Goal: Task Accomplishment & Management: Complete application form

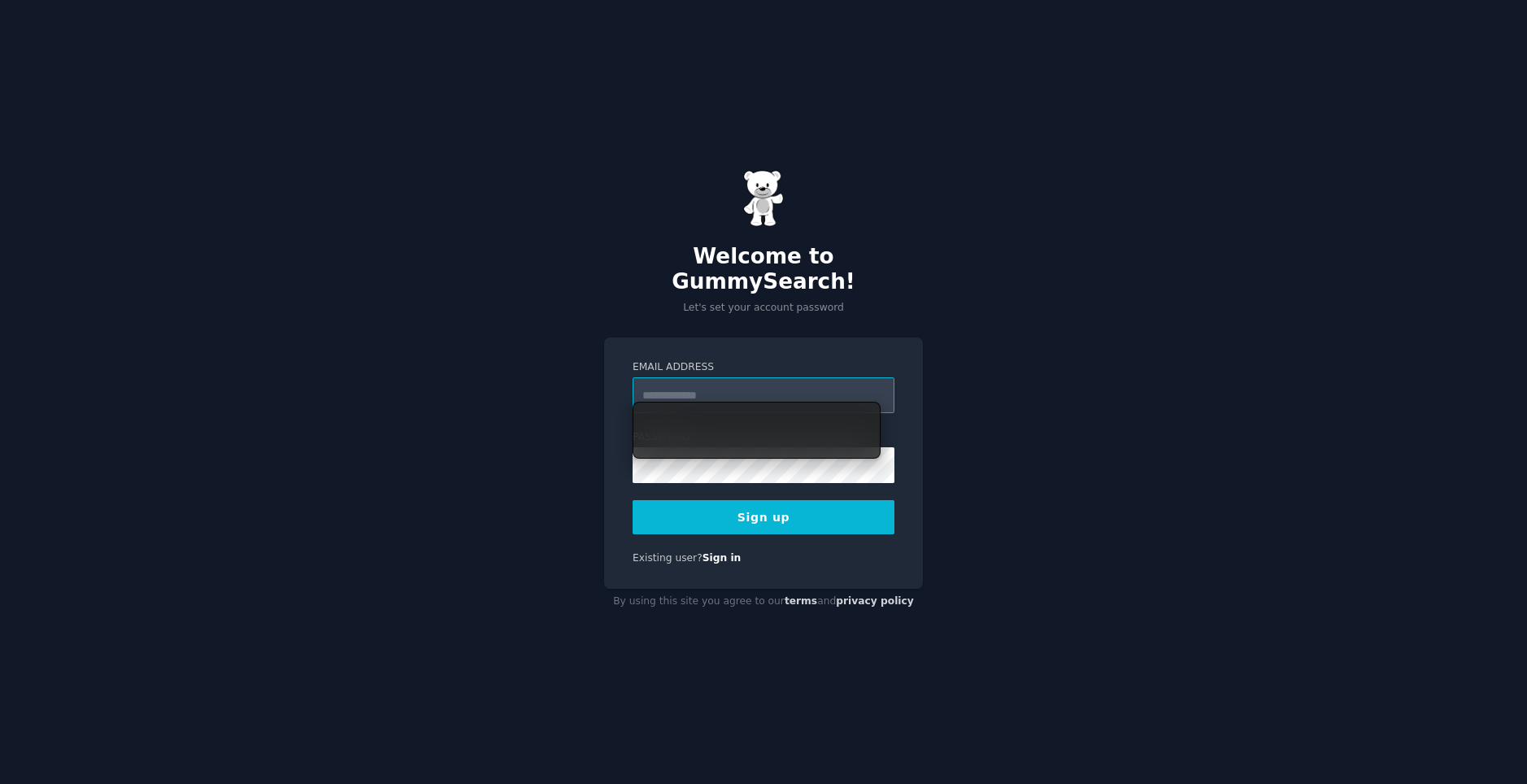
click at [758, 391] on input "Email Address" at bounding box center [764, 395] width 262 height 36
click at [751, 380] on input "Email Address" at bounding box center [764, 395] width 262 height 36
click at [1115, 399] on div "Welcome to GummySearch! Let's set your account password Email Address Password …" at bounding box center [764, 392] width 1527 height 784
click at [833, 377] on input "Email Address" at bounding box center [764, 395] width 262 height 36
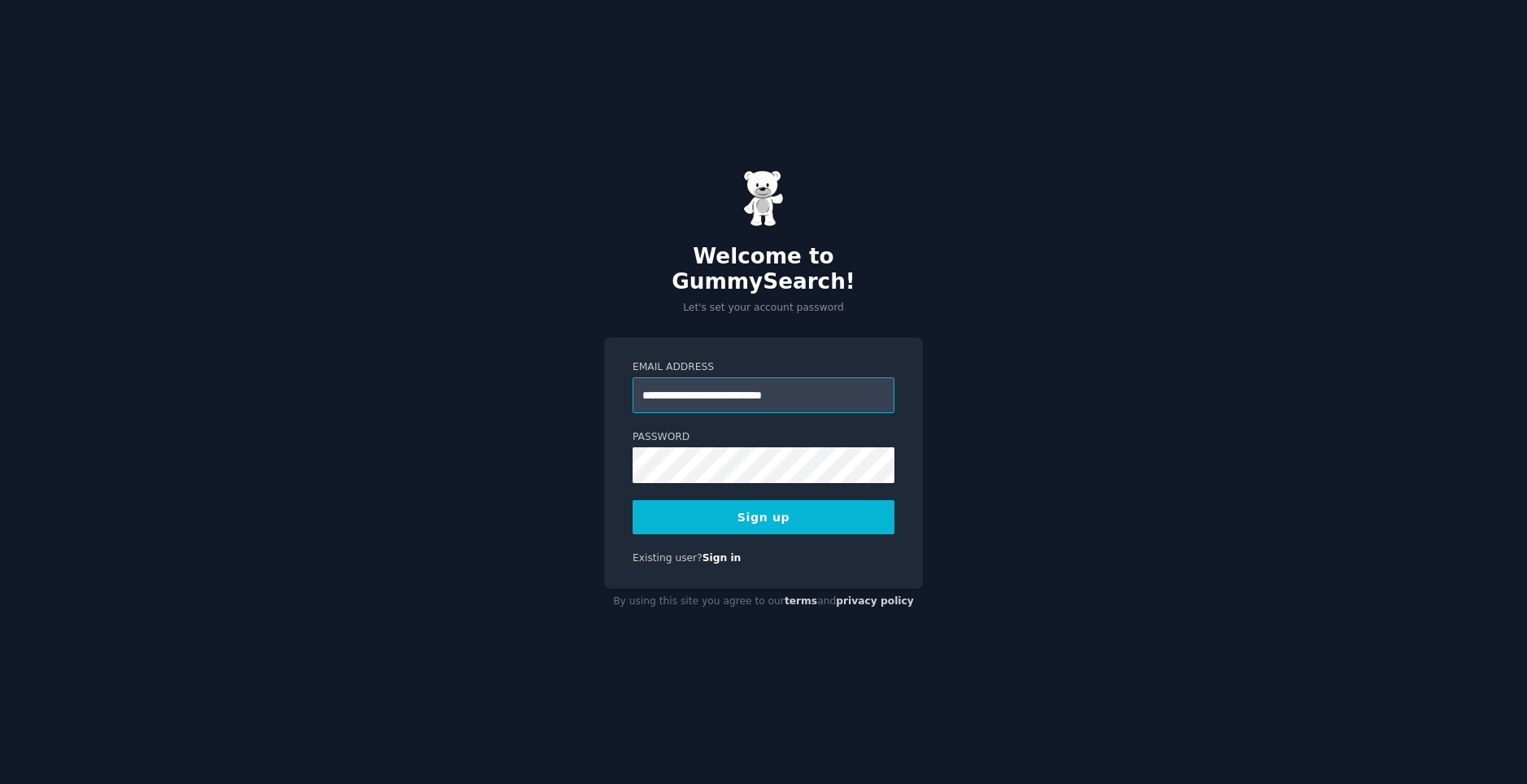
type input "**********"
drag, startPoint x: 1073, startPoint y: 386, endPoint x: 880, endPoint y: 474, distance: 212.1
click at [1067, 388] on div "**********" at bounding box center [764, 392] width 1527 height 784
click at [827, 499] on button "Sign up" at bounding box center [764, 516] width 262 height 34
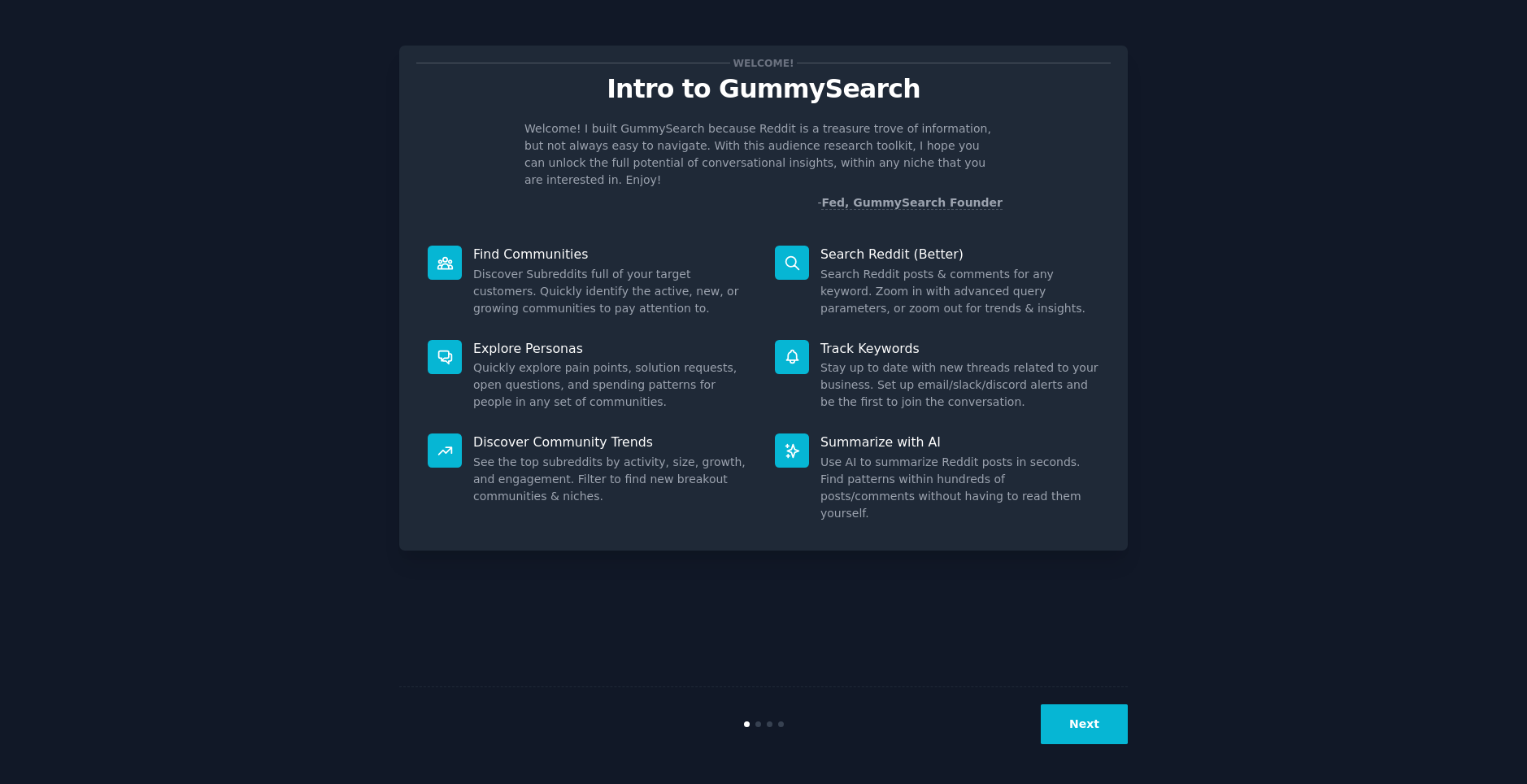
click at [1088, 247] on div "Search Reddit (Better) Search Reddit posts & comments for any keyword. Zoom in …" at bounding box center [937, 281] width 347 height 95
click at [1091, 710] on button "Next" at bounding box center [1084, 724] width 87 height 40
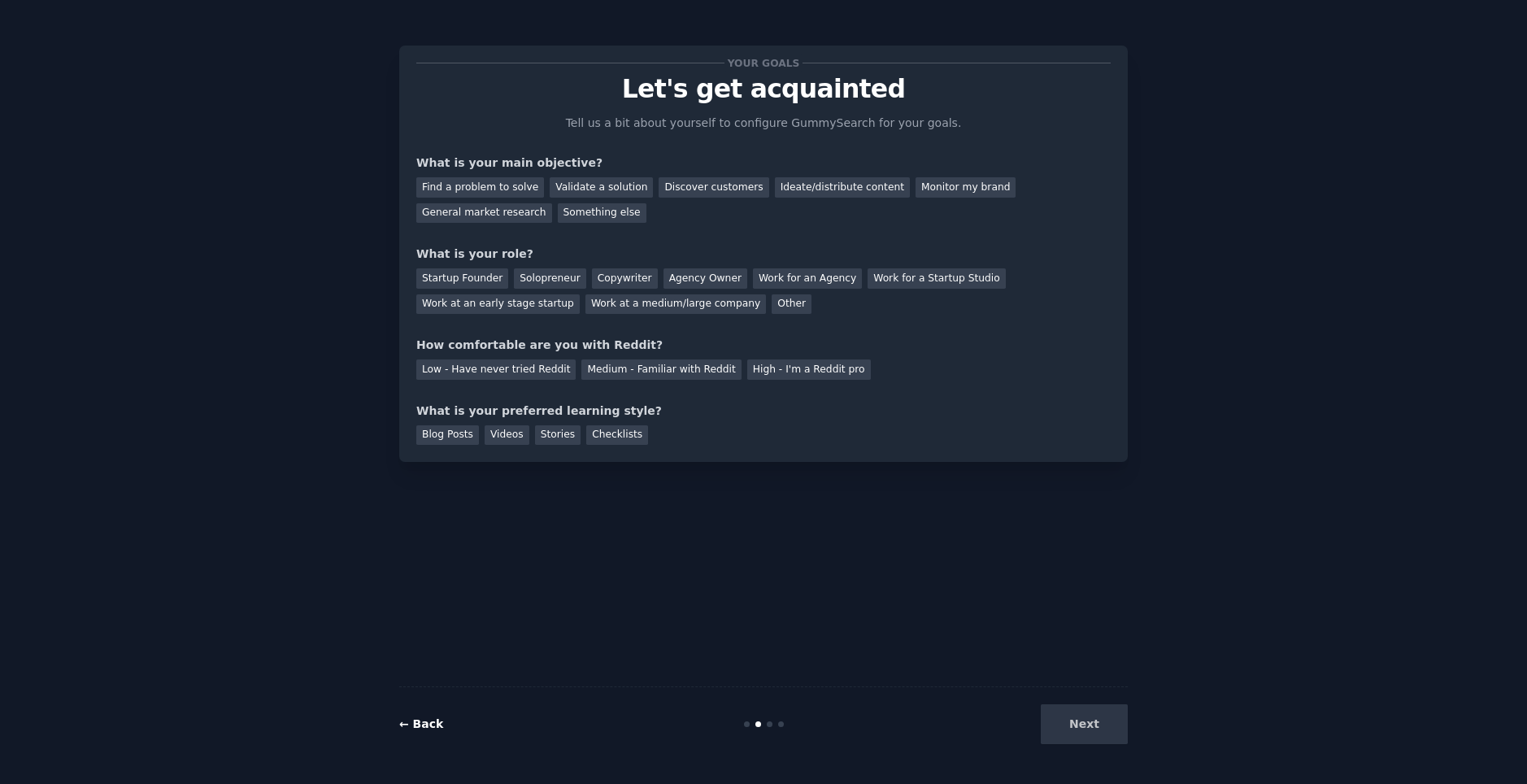
click at [414, 719] on link "← Back" at bounding box center [421, 723] width 44 height 13
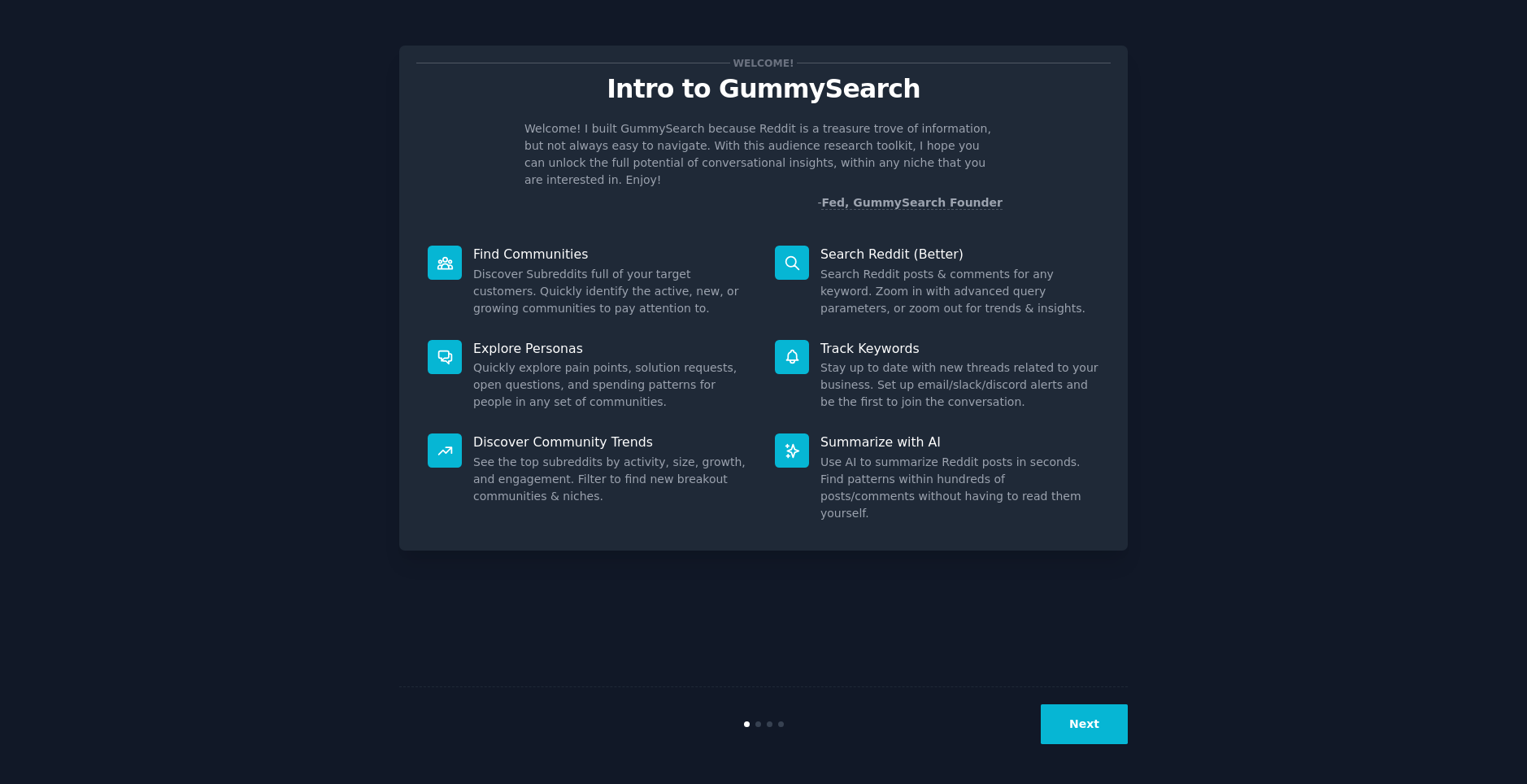
click at [1085, 722] on button "Next" at bounding box center [1084, 724] width 87 height 40
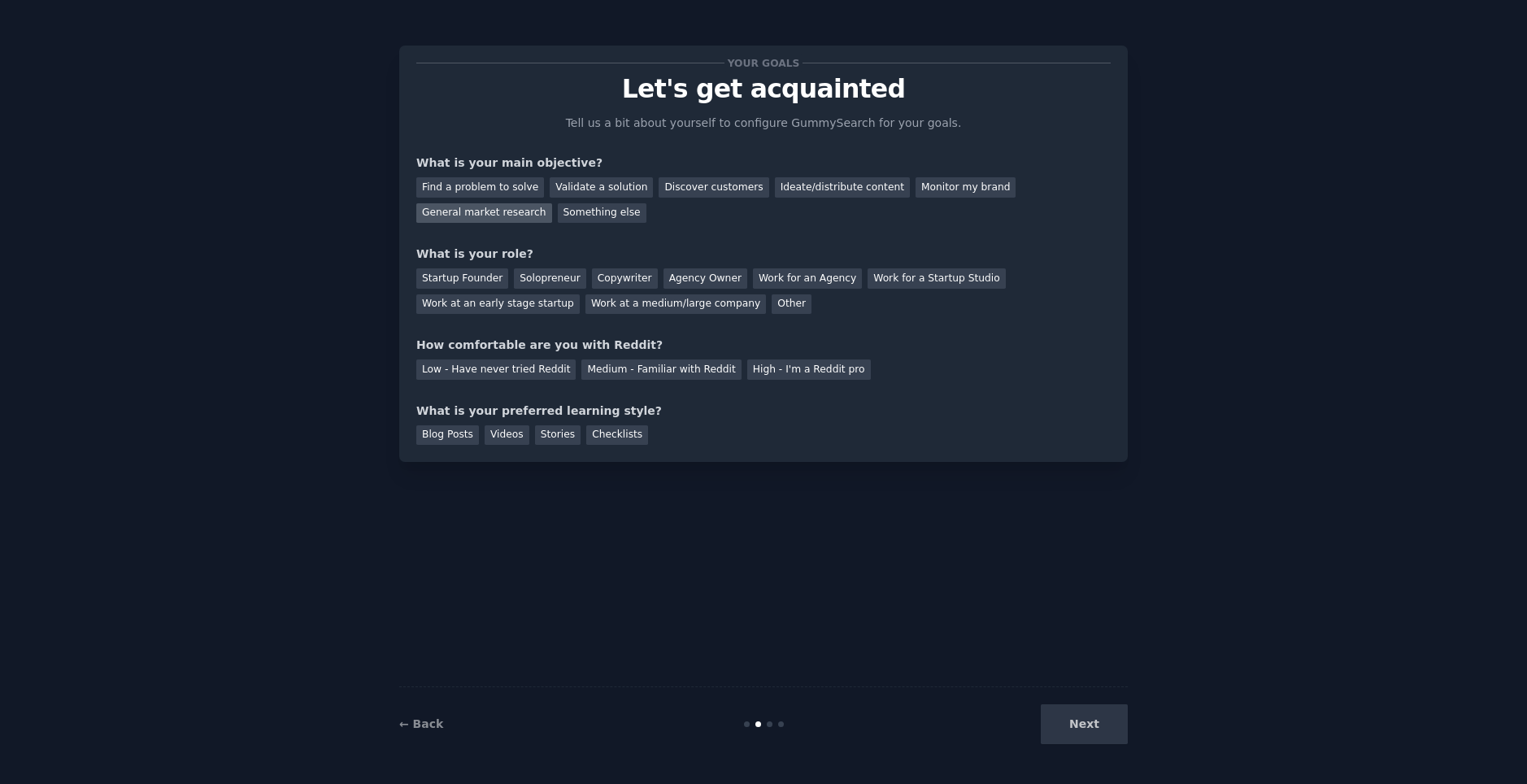
click at [480, 212] on div "General market research" at bounding box center [484, 213] width 135 height 20
click at [775, 278] on div "Work for an Agency" at bounding box center [807, 279] width 109 height 20
click at [825, 373] on div "High - I'm a Reddit pro" at bounding box center [809, 369] width 123 height 20
click at [446, 436] on div "Blog Posts" at bounding box center [447, 435] width 63 height 20
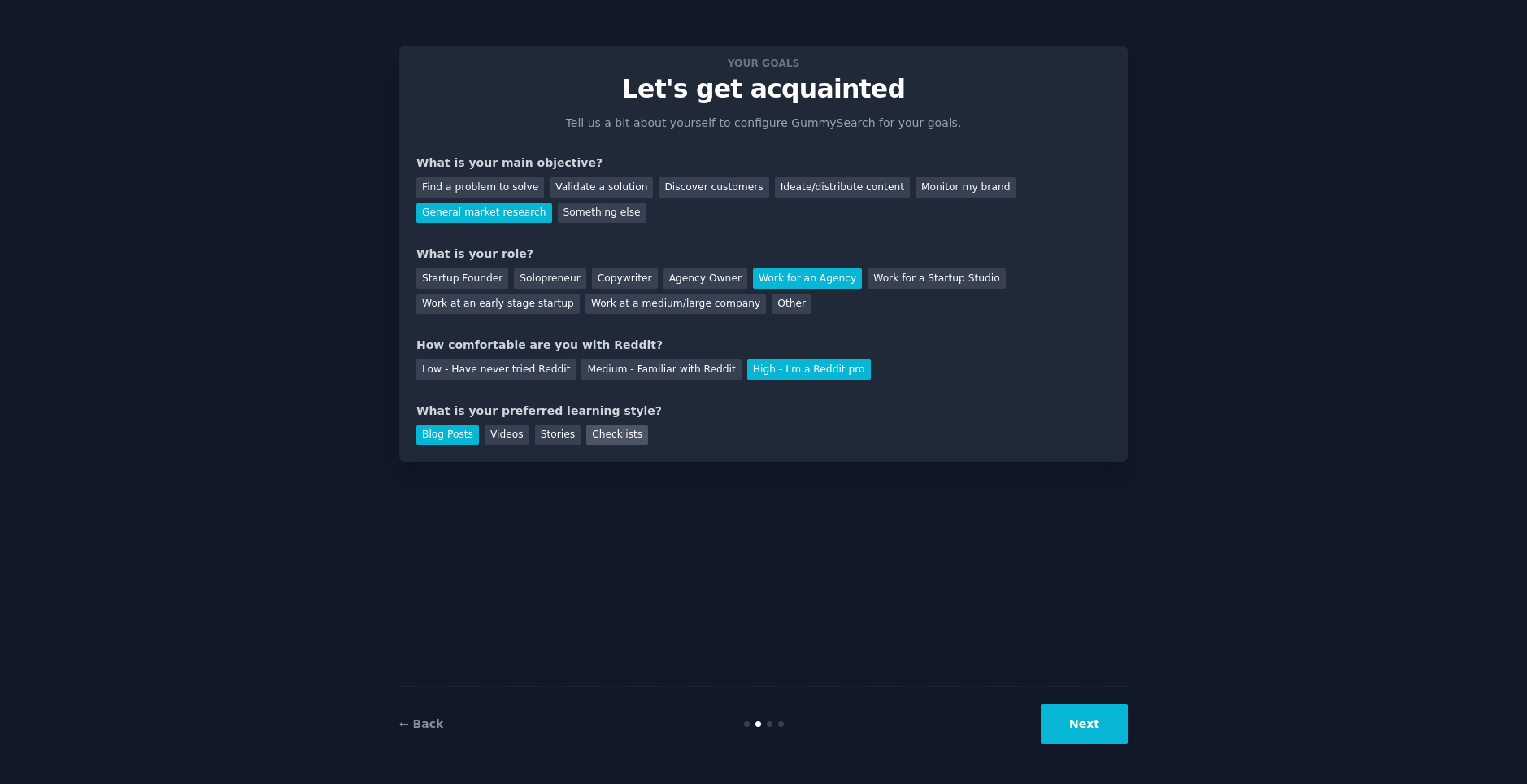
click at [622, 433] on div "Checklists" at bounding box center [617, 435] width 62 height 20
click at [453, 438] on div "Blog Posts" at bounding box center [447, 435] width 63 height 20
click at [1082, 717] on button "Next" at bounding box center [1084, 724] width 87 height 40
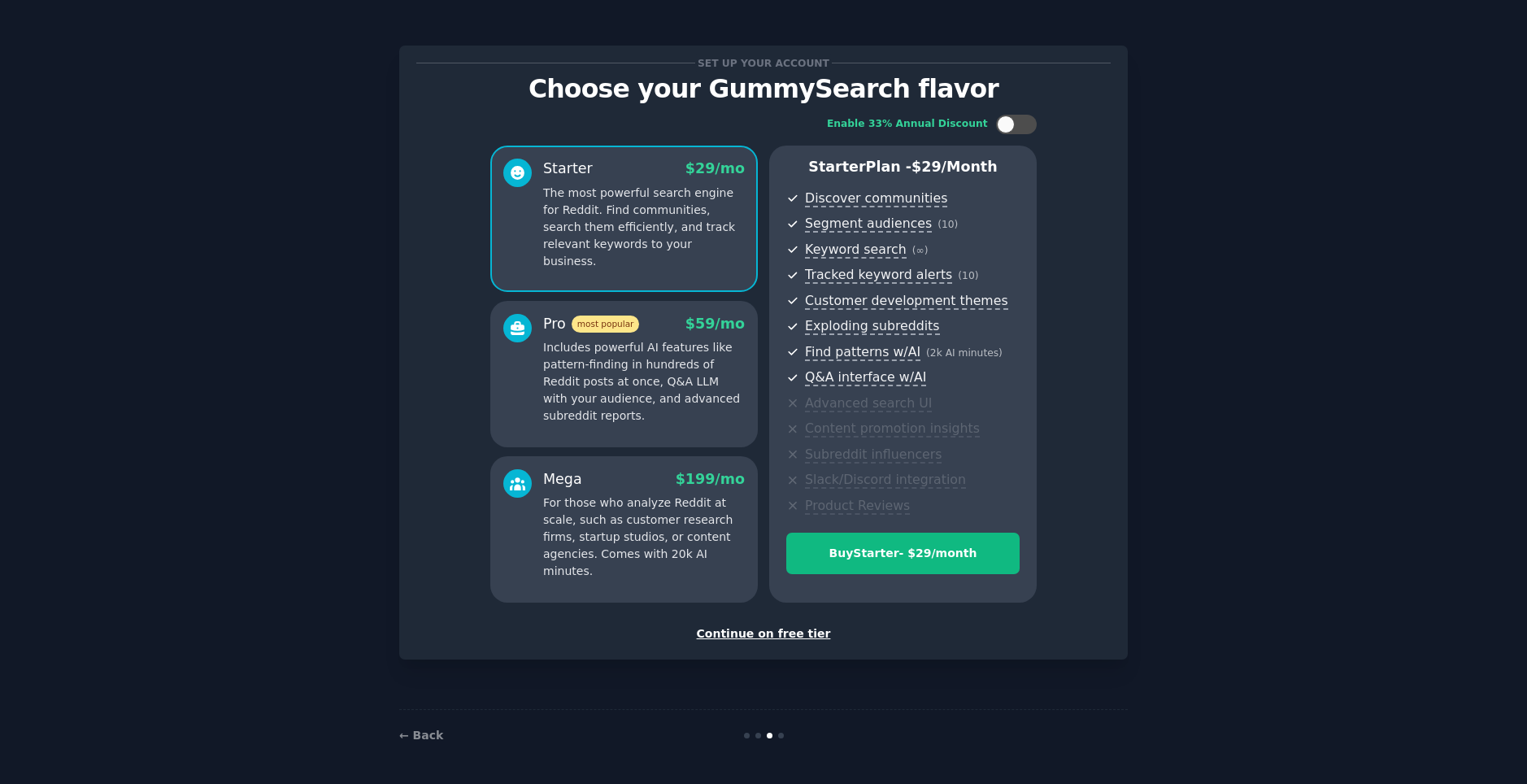
click at [798, 642] on div "Set up your account Choose your GummySearch flavor Enable 33% Annual Discount S…" at bounding box center [764, 352] width 729 height 614
click at [420, 743] on div "← Back" at bounding box center [521, 734] width 243 height 17
click at [414, 735] on link "← Back" at bounding box center [421, 734] width 44 height 13
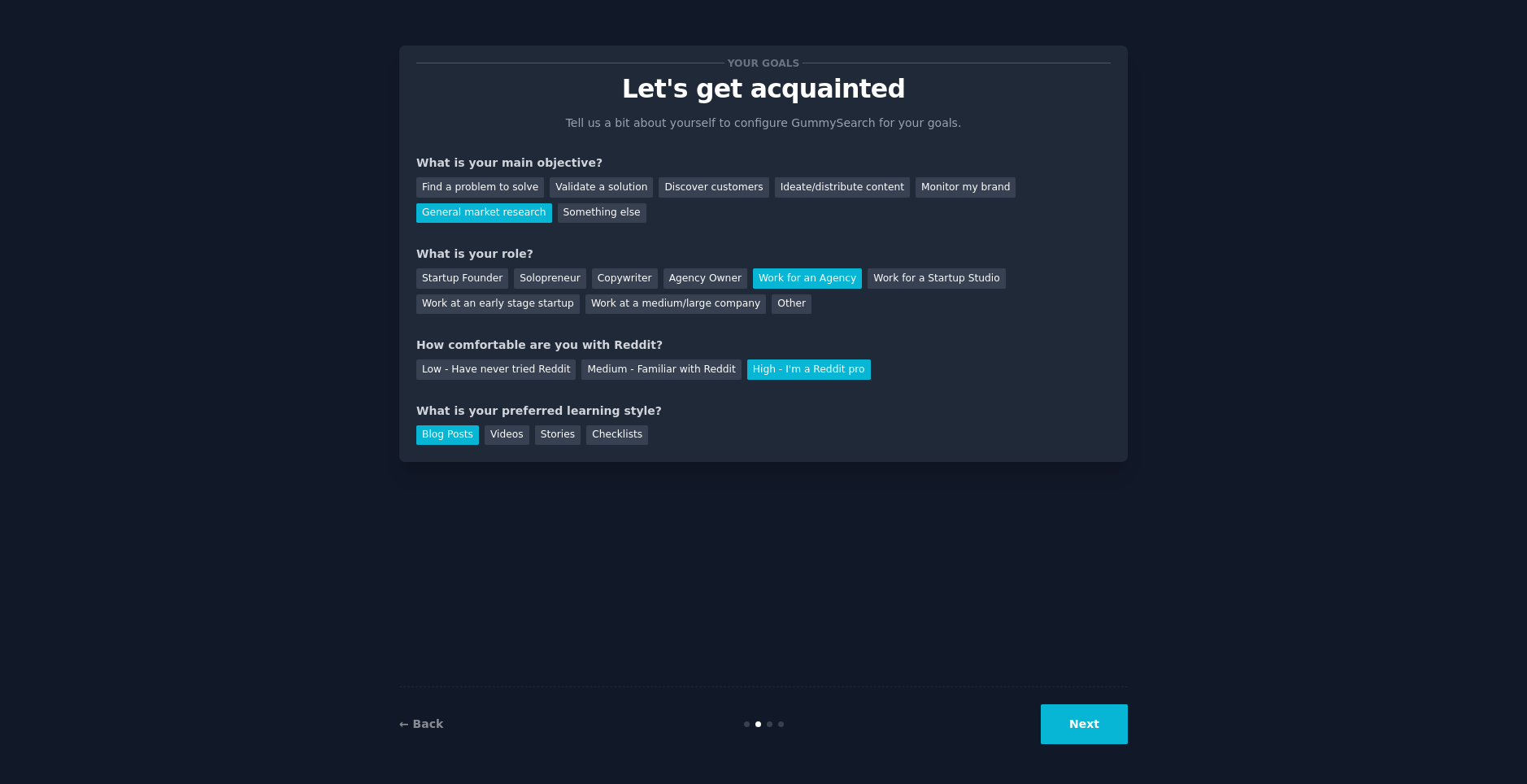
click at [1100, 736] on button "Next" at bounding box center [1084, 724] width 87 height 40
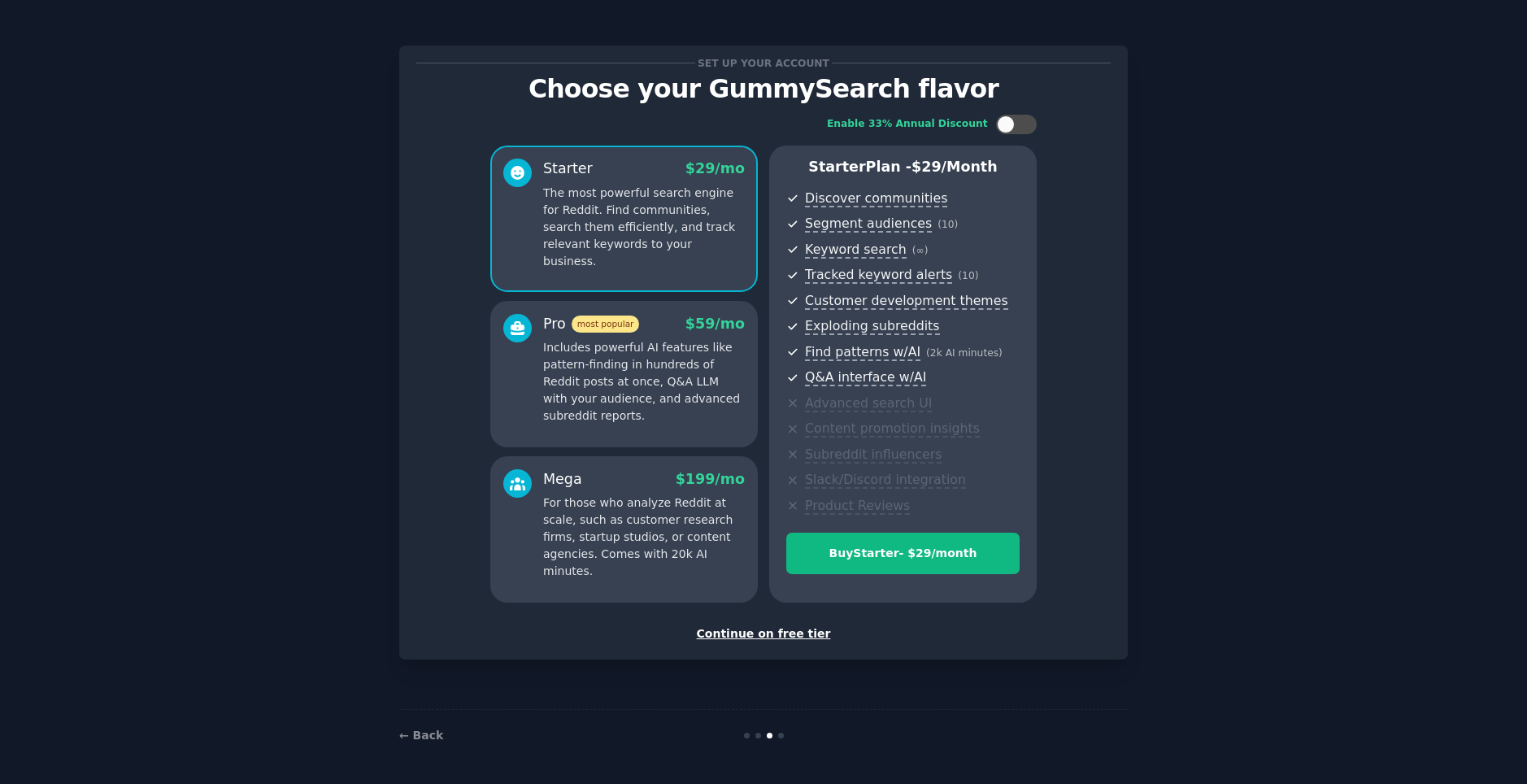
click at [784, 634] on div "Continue on free tier" at bounding box center [764, 633] width 695 height 17
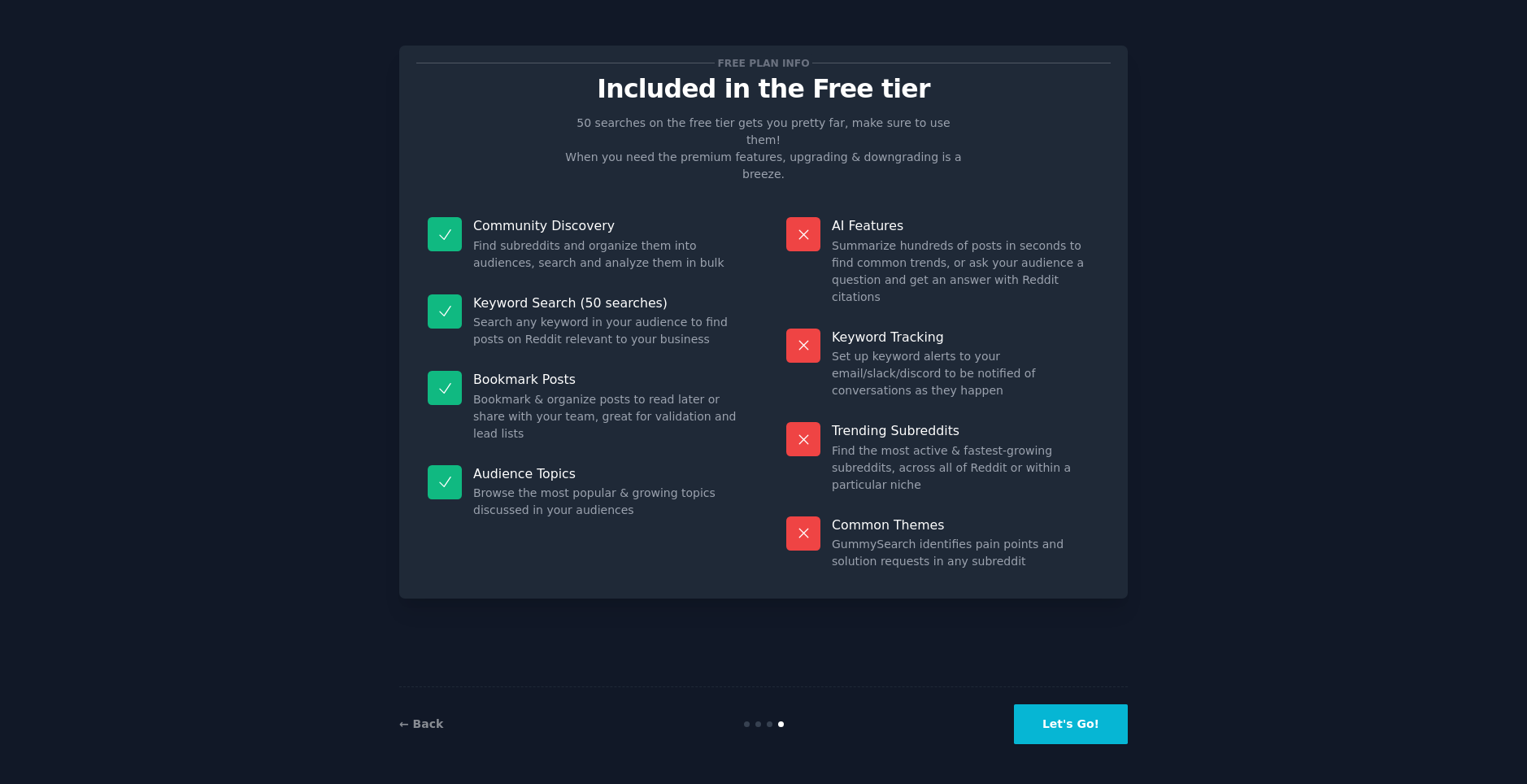
click at [1100, 688] on div "← Back Let's Go!" at bounding box center [764, 723] width 729 height 75
click at [1097, 699] on div "← Back Let's Go!" at bounding box center [764, 723] width 729 height 75
click at [1088, 713] on button "Let's Go!" at bounding box center [1071, 724] width 113 height 40
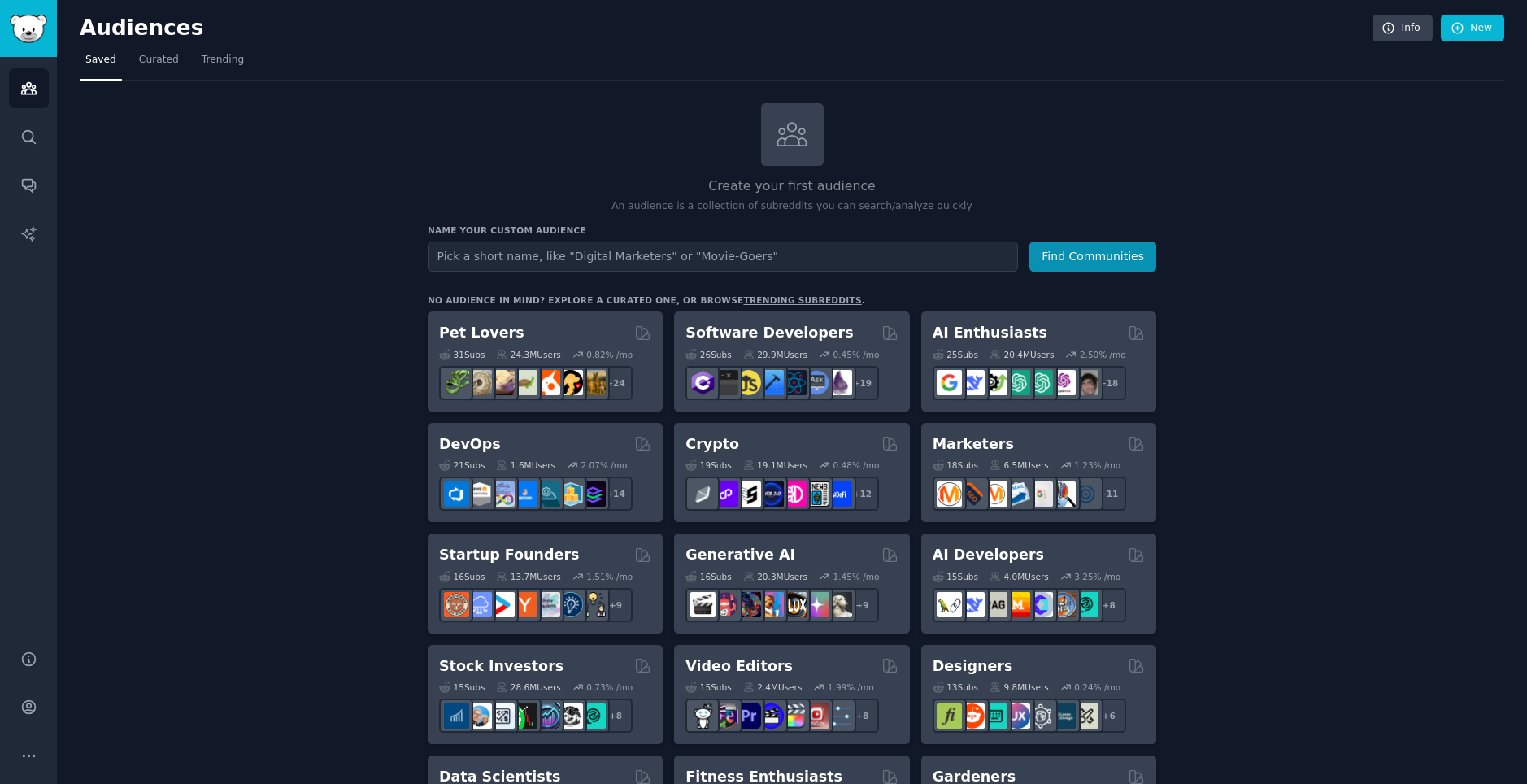
click at [682, 251] on input "text" at bounding box center [723, 257] width 590 height 30
